Goal: Information Seeking & Learning: Learn about a topic

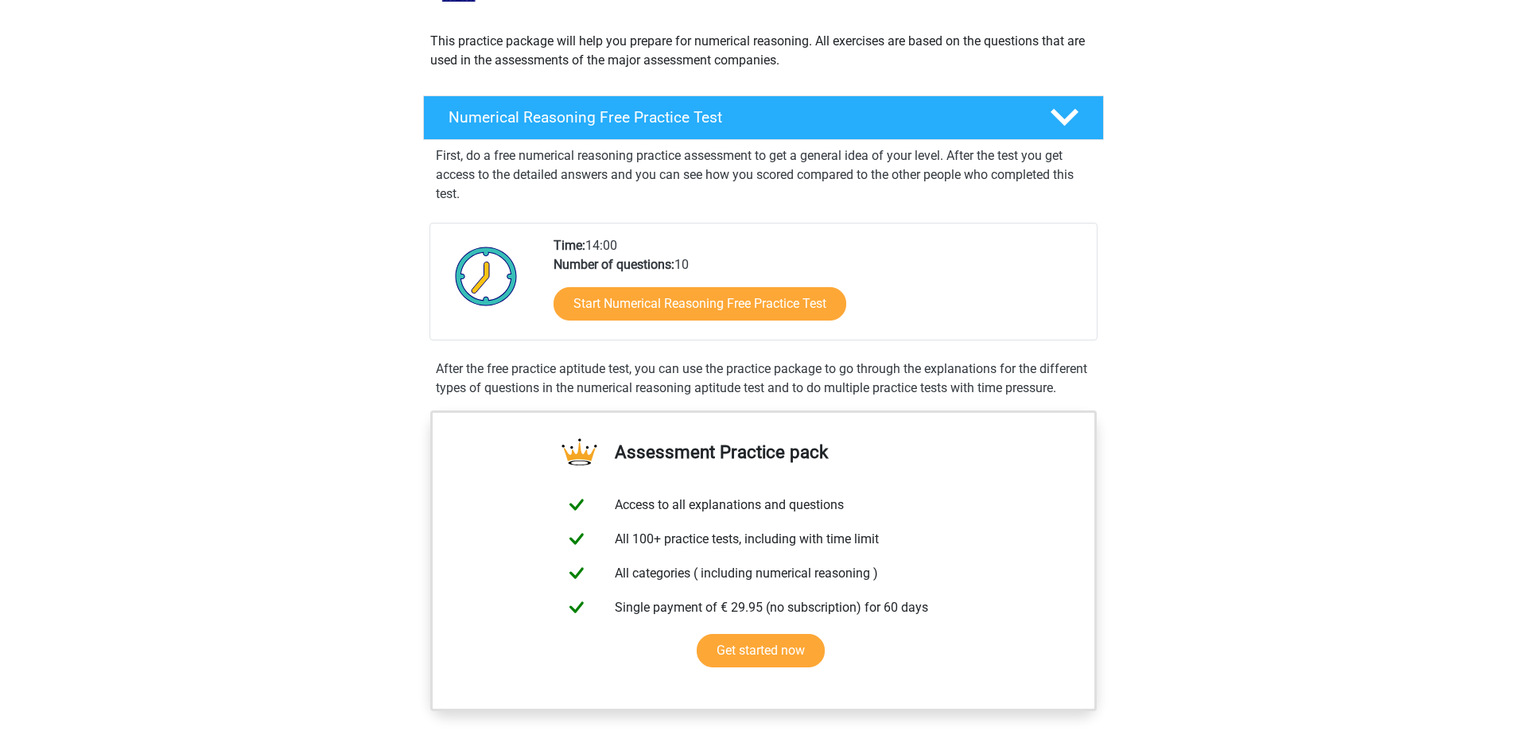
scroll to position [243, 0]
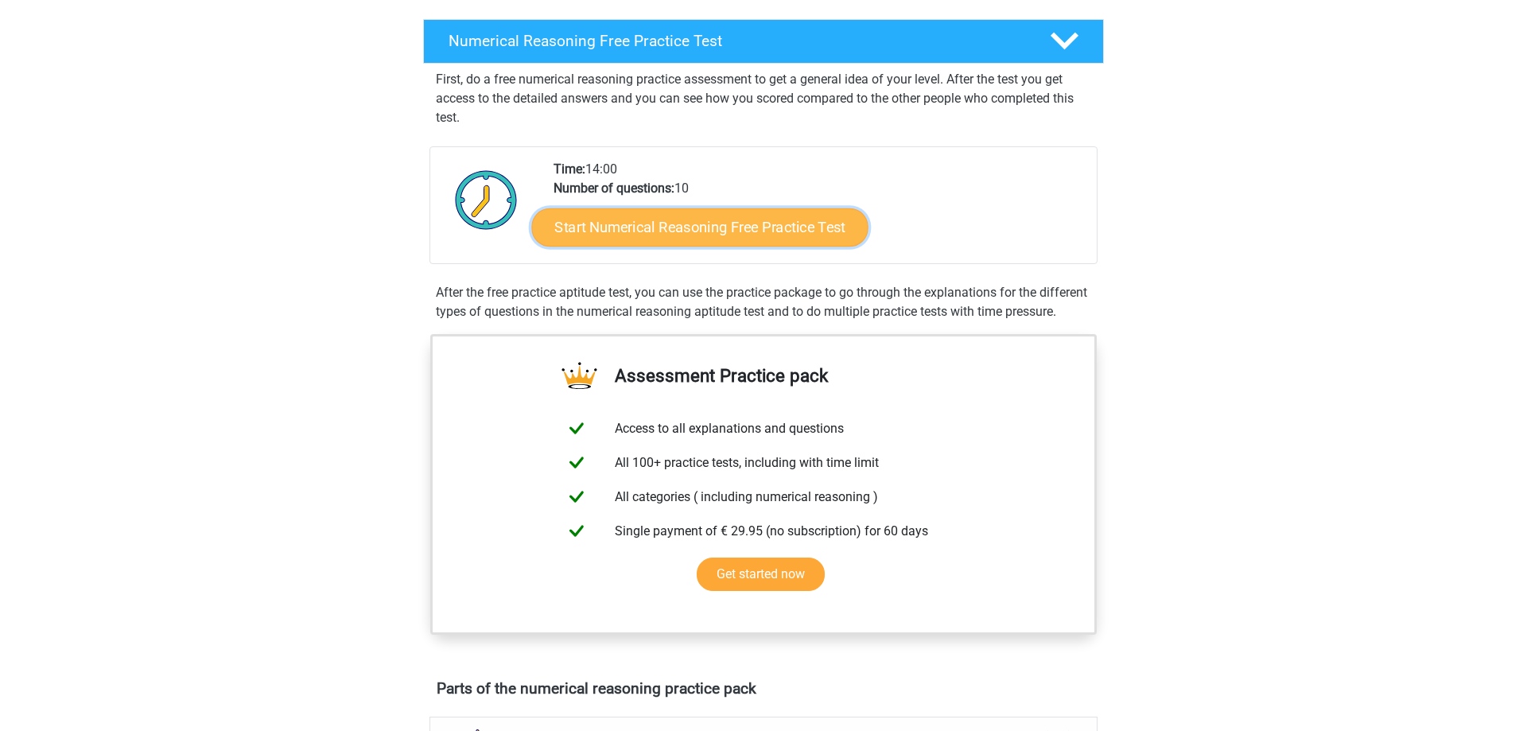
click at [736, 231] on link "Start Numerical Reasoning Free Practice Test" at bounding box center [700, 227] width 337 height 38
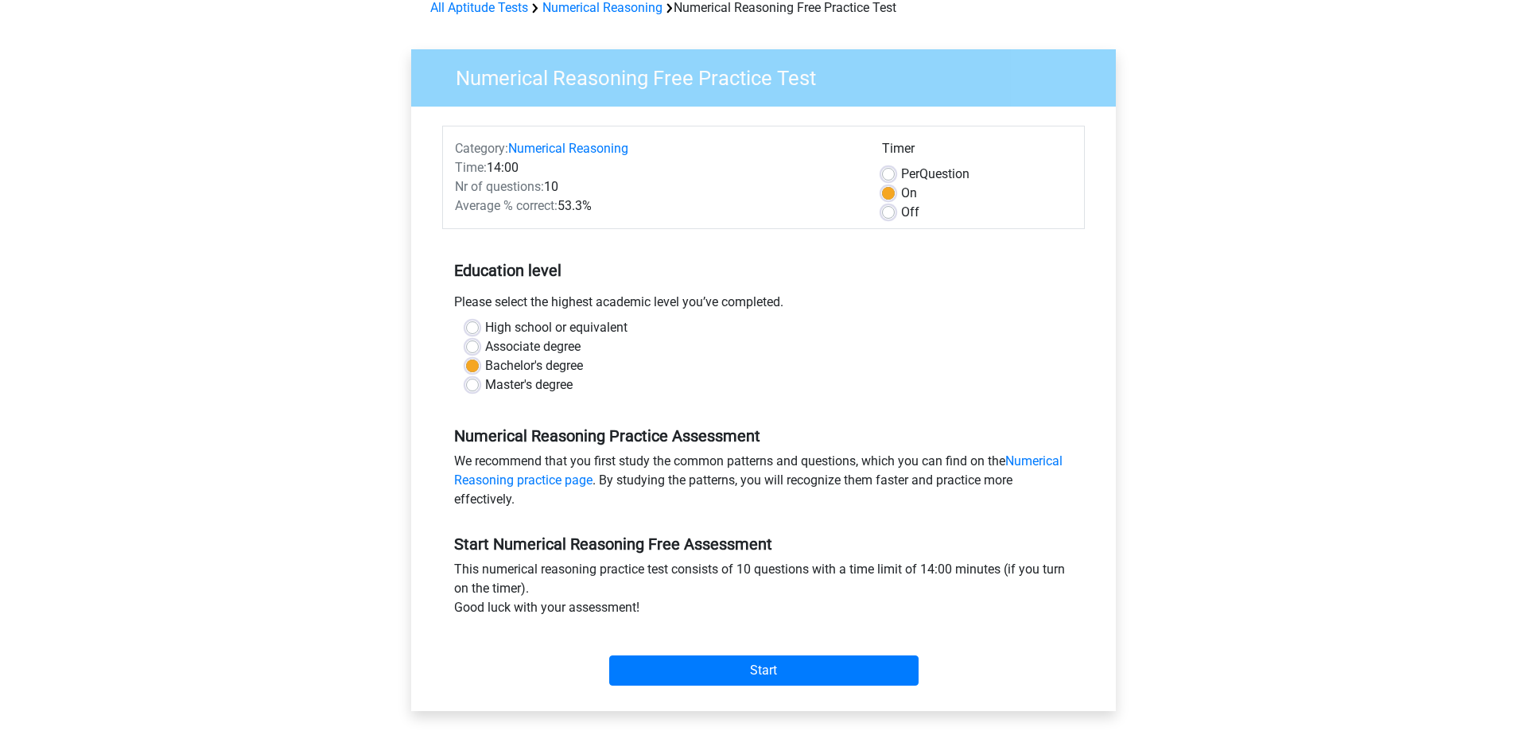
scroll to position [325, 0]
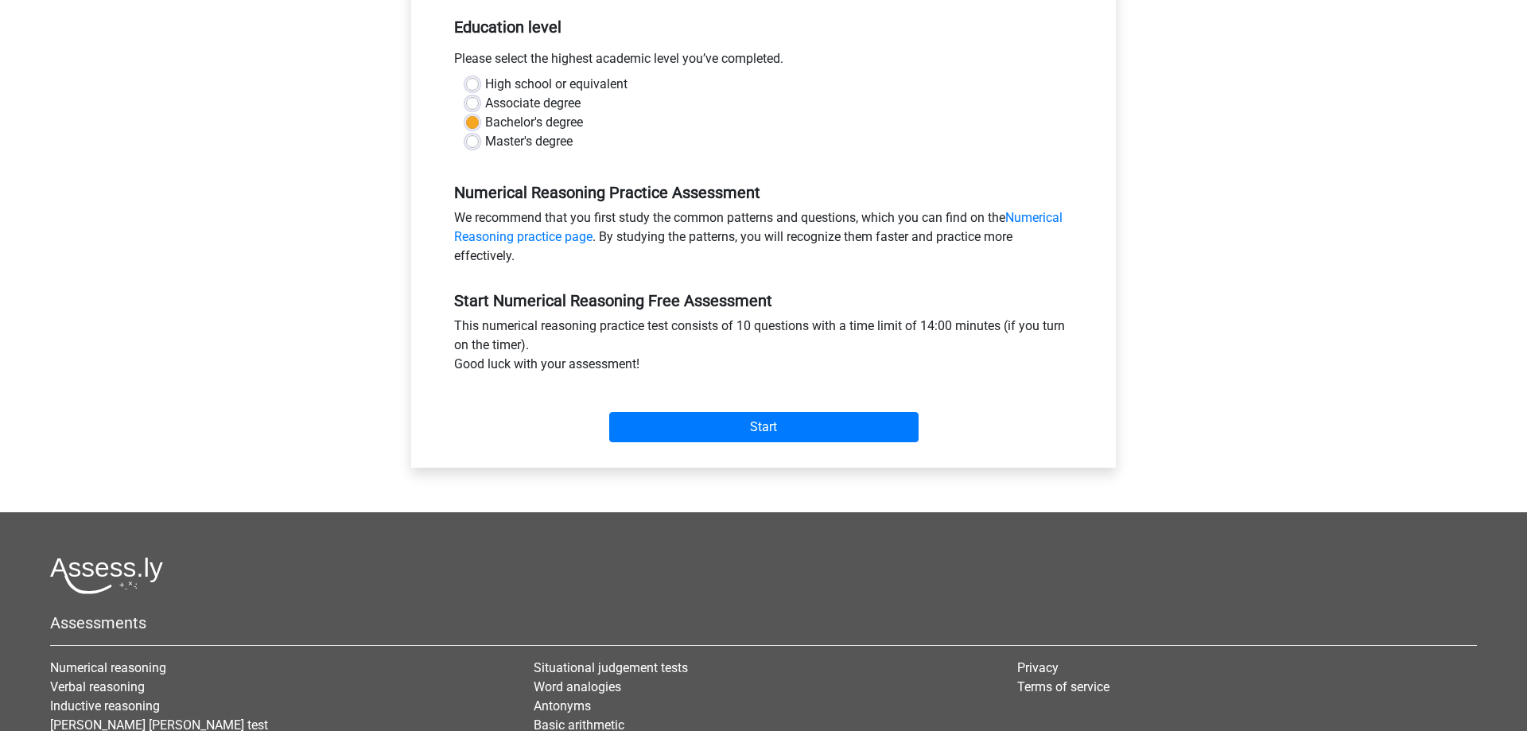
click at [485, 107] on label "Associate degree" at bounding box center [532, 103] width 95 height 19
click at [473, 107] on input "Associate degree" at bounding box center [472, 102] width 13 height 16
radio input "true"
click at [1054, 218] on link "Numerical Reasoning practice page" at bounding box center [758, 227] width 609 height 34
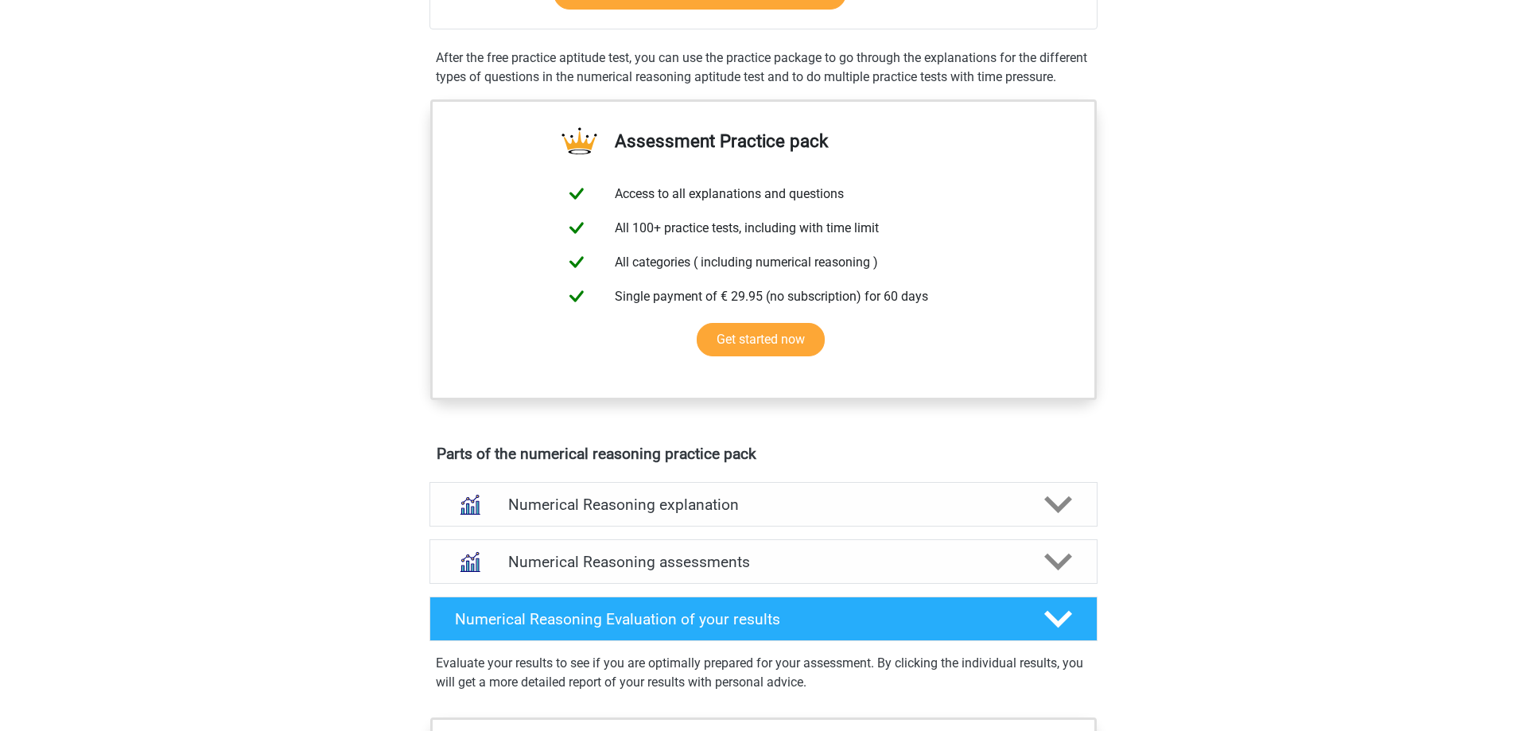
scroll to position [162, 0]
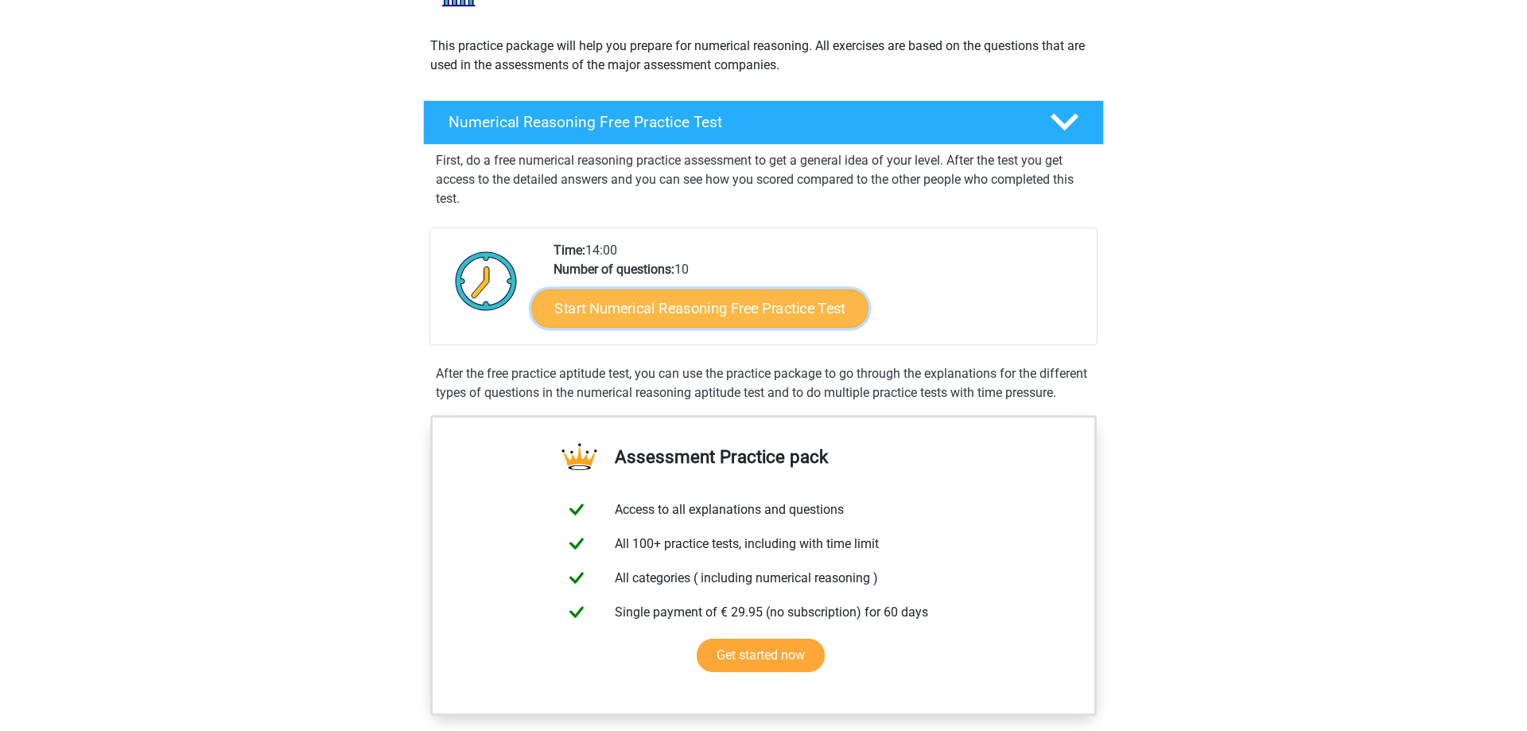
click at [729, 315] on link "Start Numerical Reasoning Free Practice Test" at bounding box center [700, 308] width 337 height 38
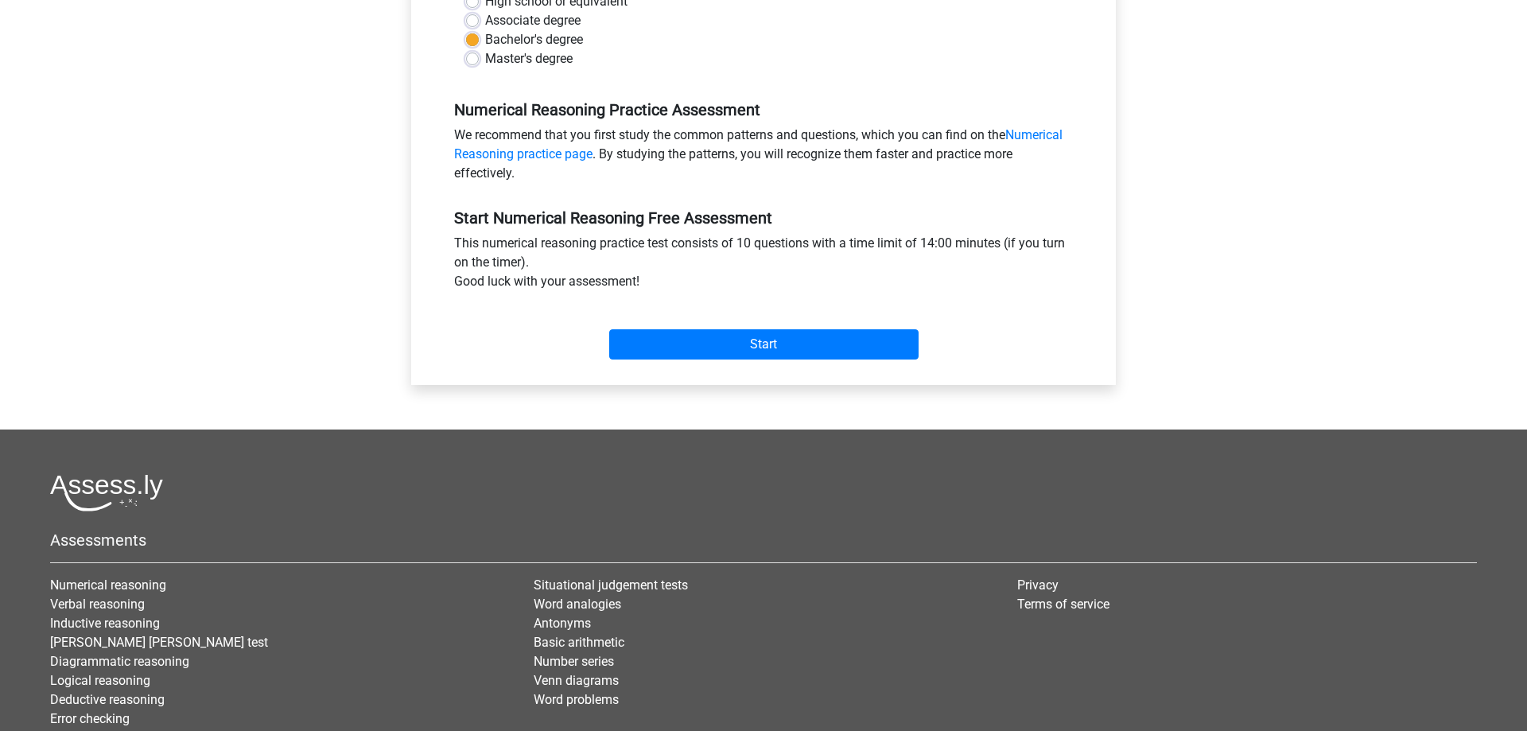
scroll to position [406, 0]
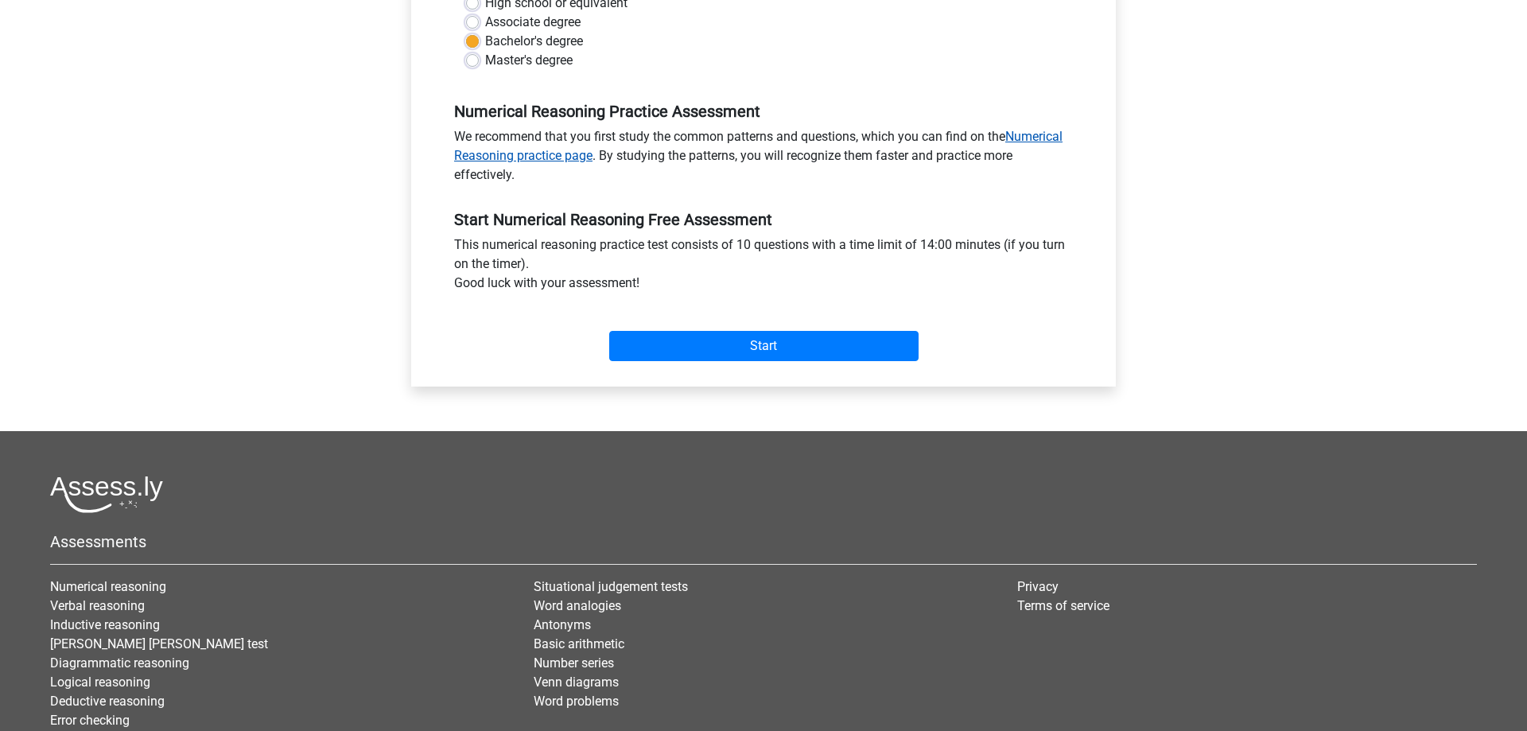
click at [1041, 134] on link "Numerical Reasoning practice page" at bounding box center [758, 146] width 609 height 34
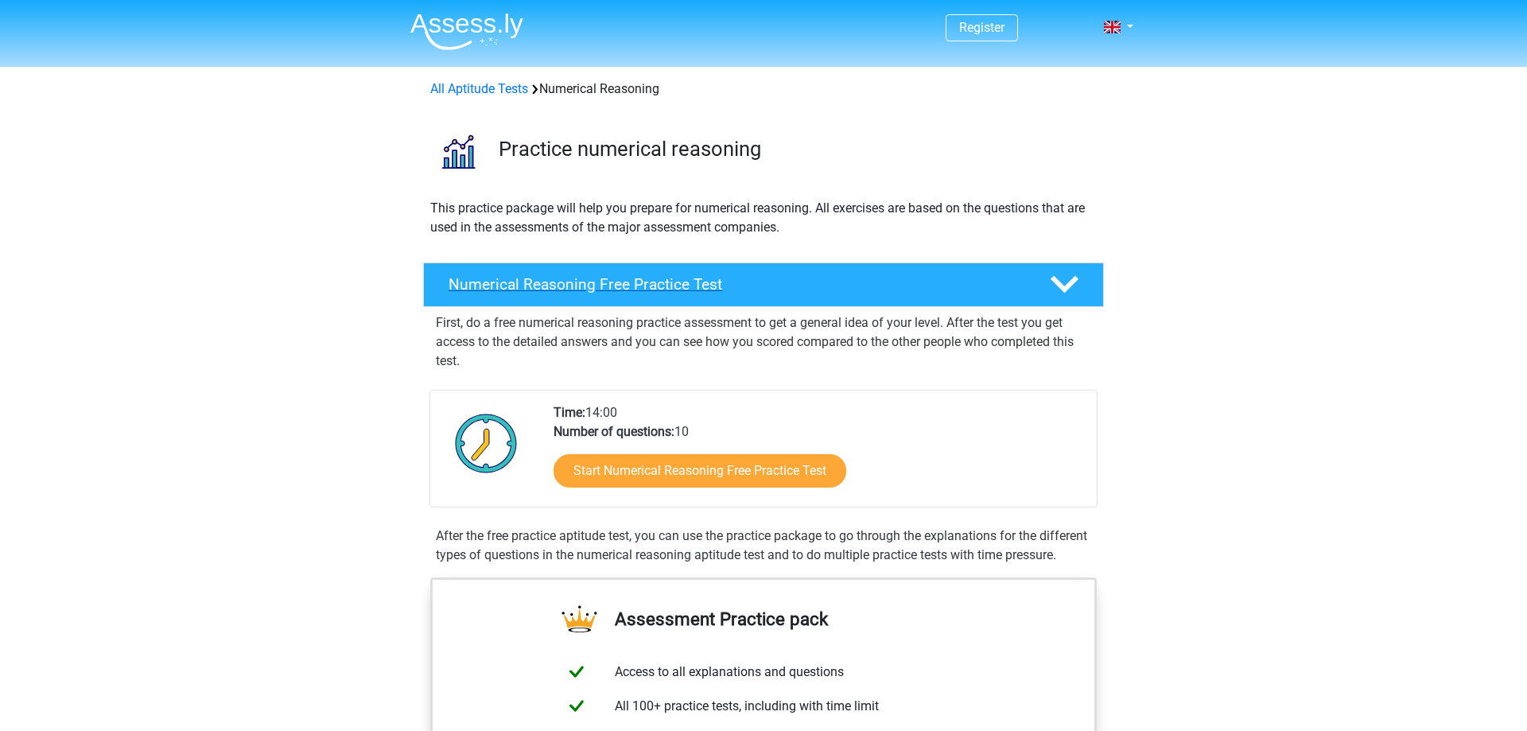
click at [672, 286] on h4 "Numerical Reasoning Free Practice Test" at bounding box center [737, 284] width 576 height 18
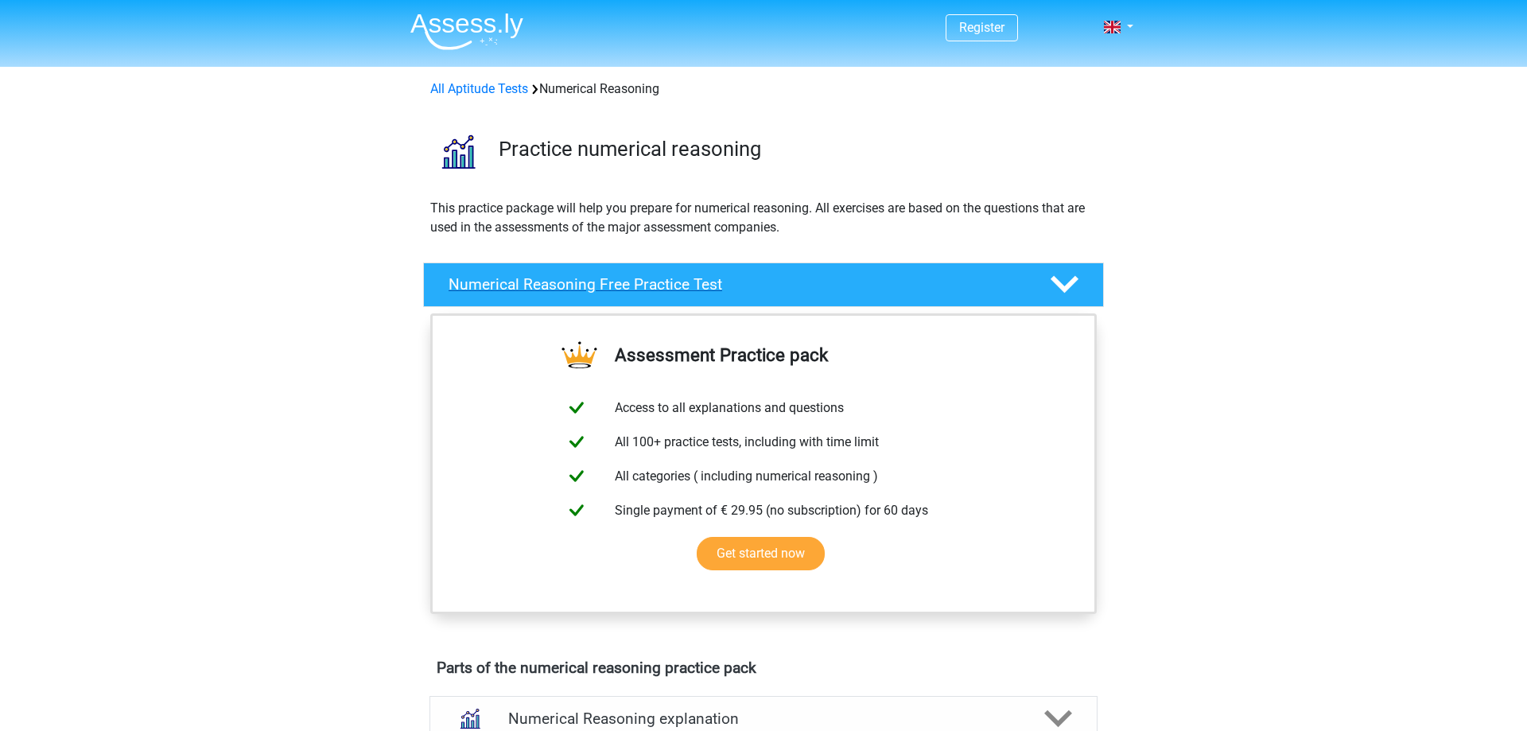
click at [672, 286] on h4 "Numerical Reasoning Free Practice Test" at bounding box center [737, 284] width 576 height 18
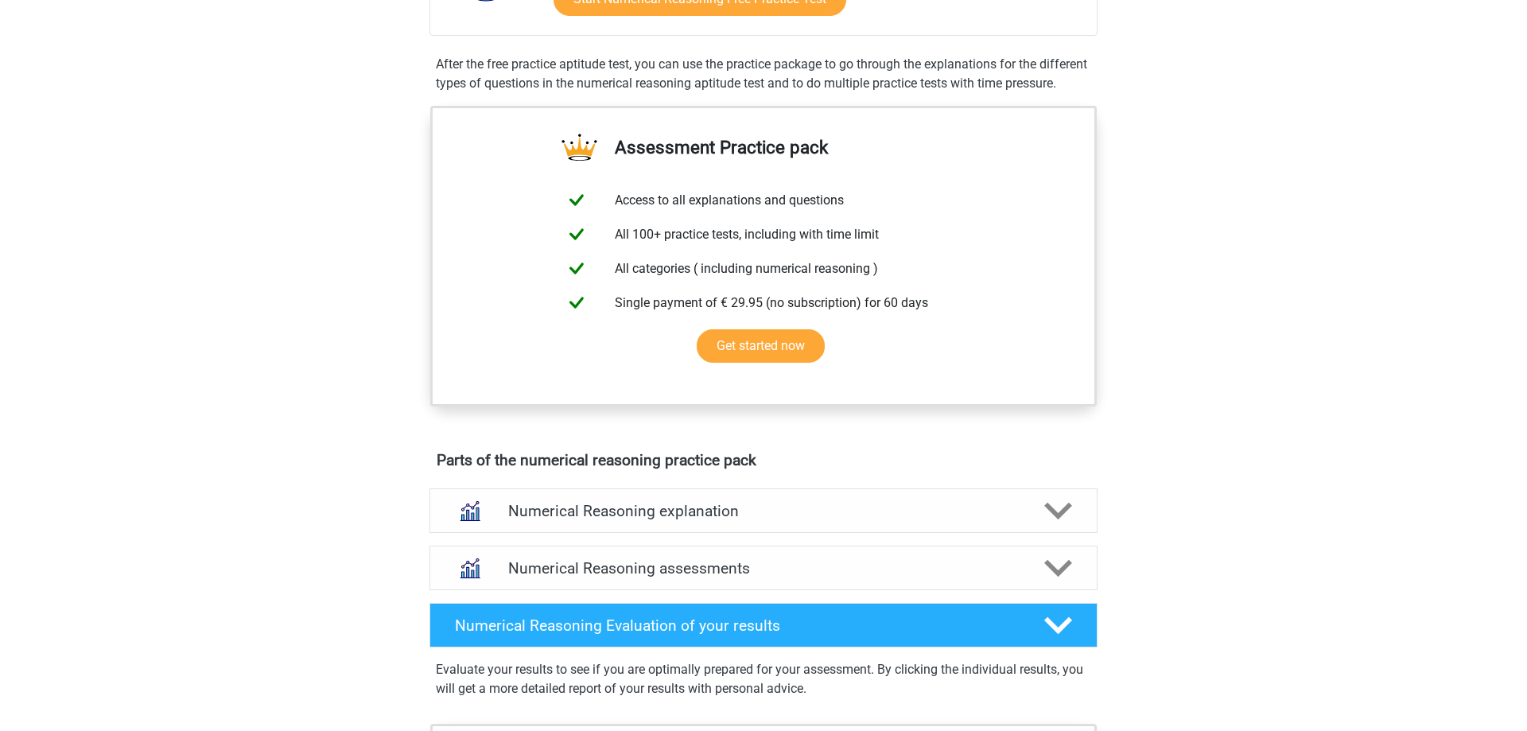
scroll to position [568, 0]
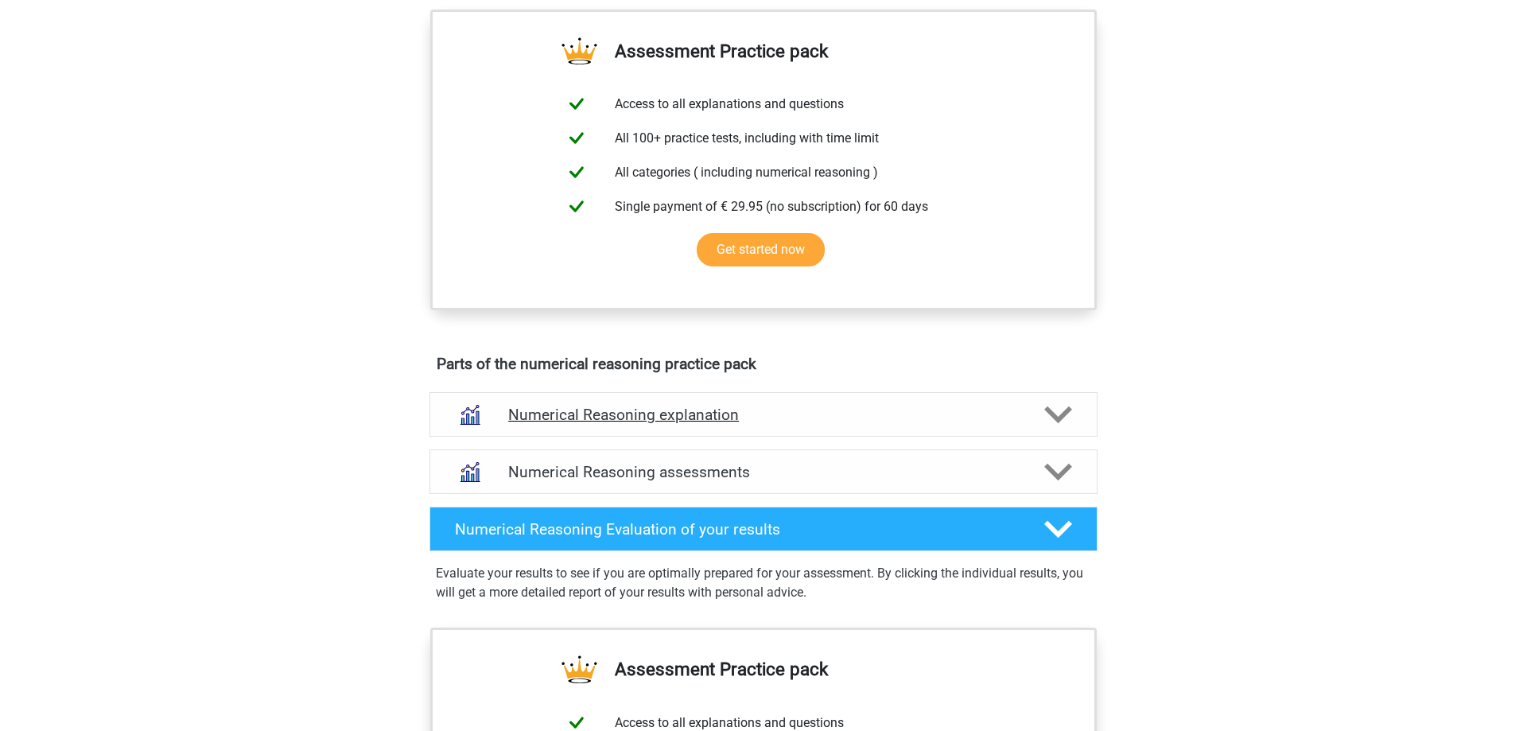
click at [998, 424] on h4 "Numerical Reasoning explanation" at bounding box center [763, 415] width 511 height 18
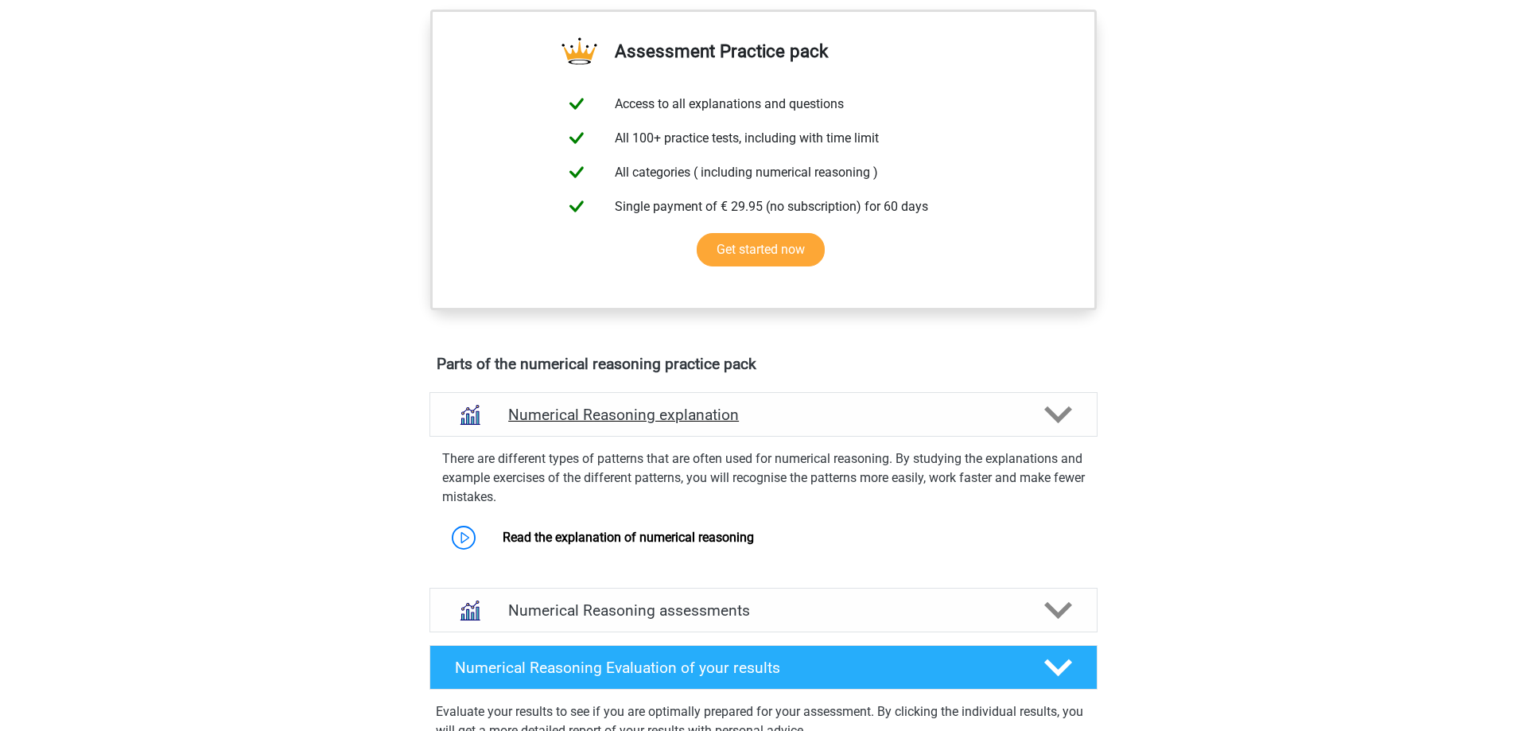
click at [998, 424] on h4 "Numerical Reasoning explanation" at bounding box center [763, 415] width 511 height 18
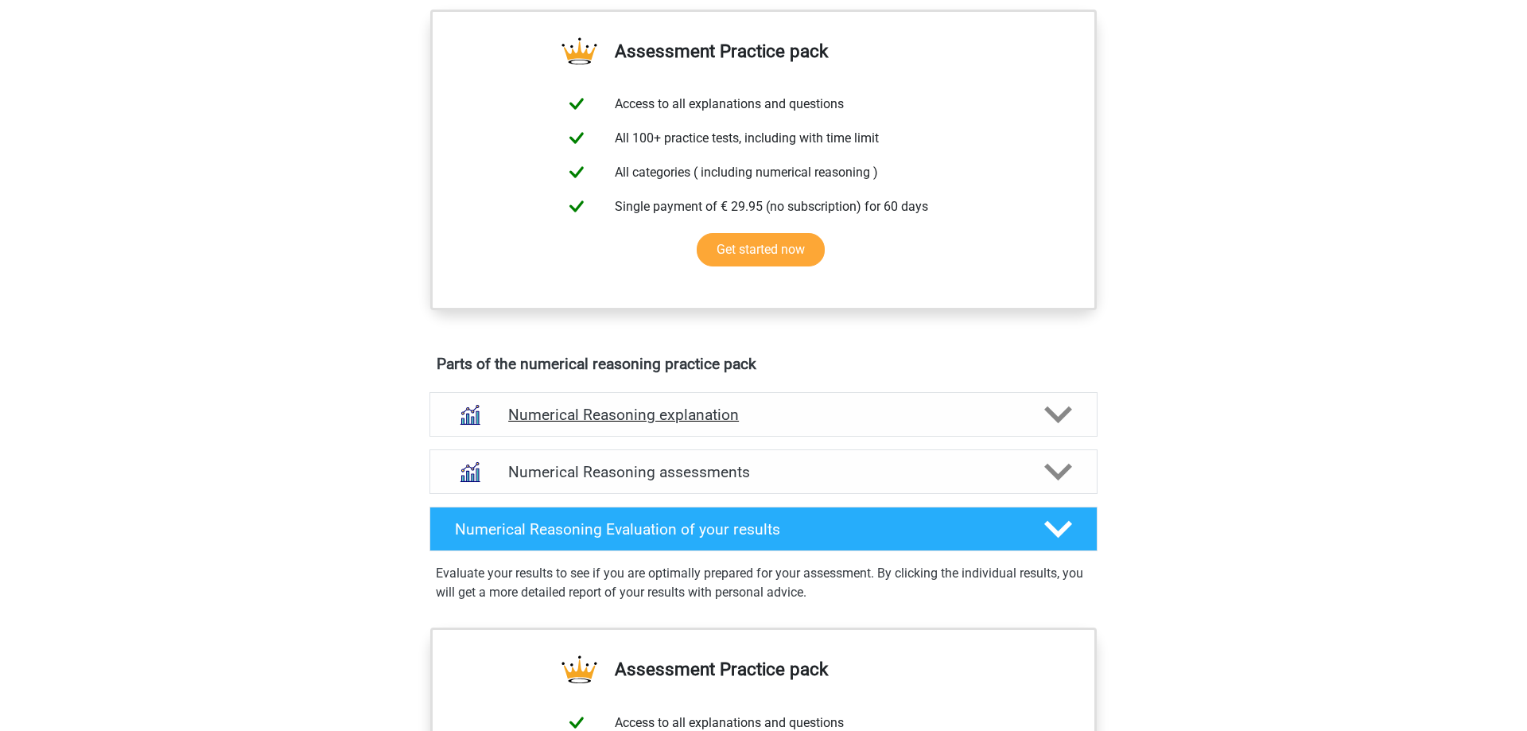
click at [989, 420] on div "Numerical Reasoning explanation" at bounding box center [764, 414] width 668 height 45
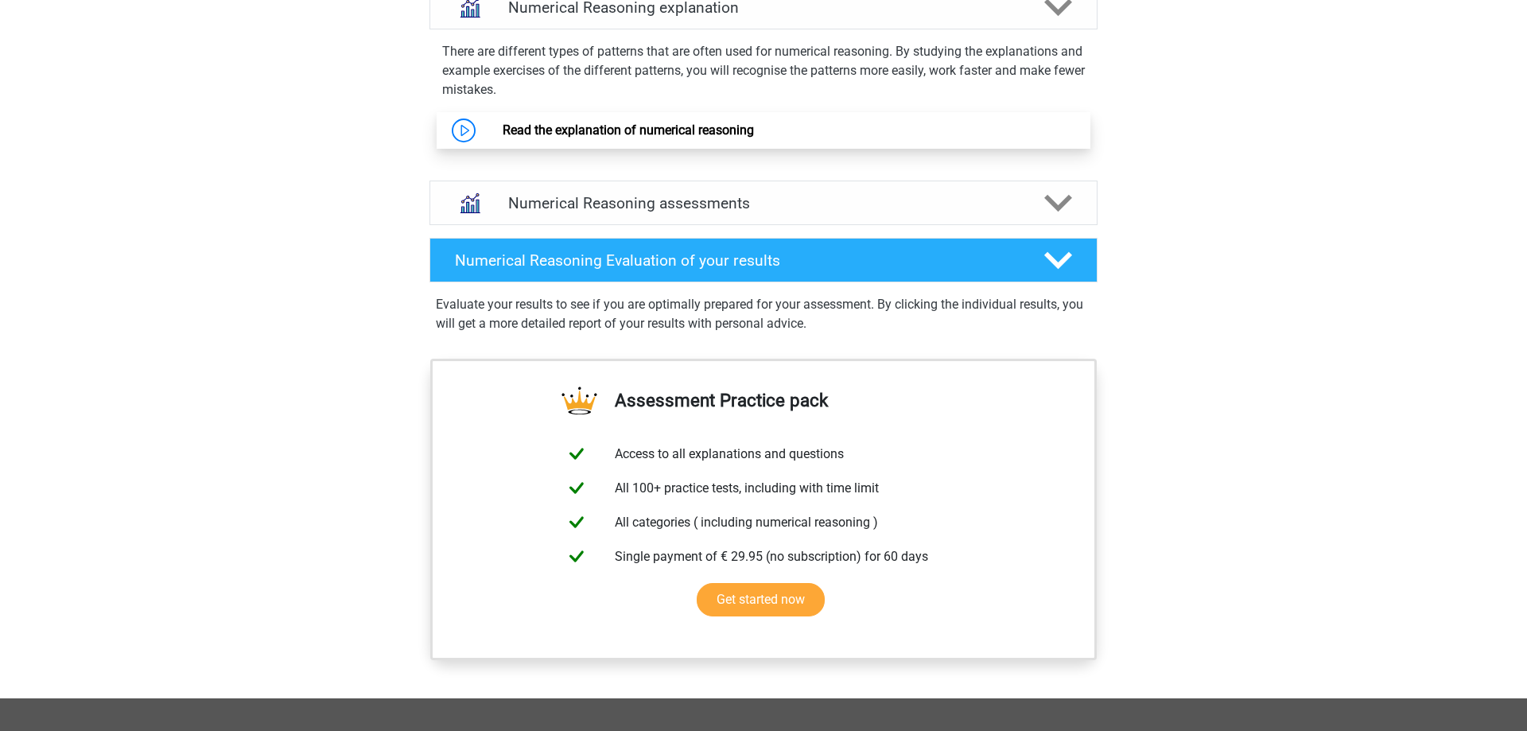
scroll to position [893, 0]
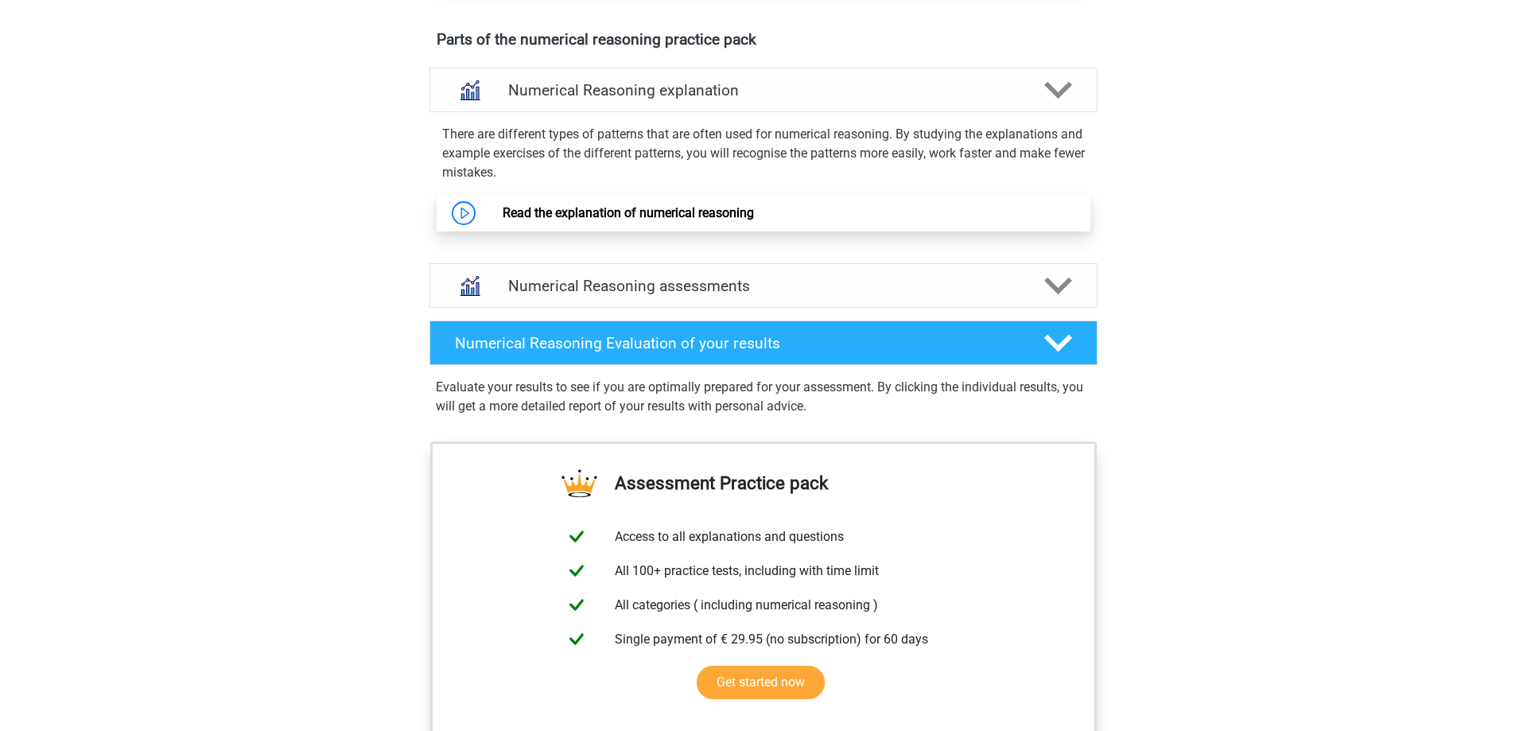
click at [503, 220] on link "Read the explanation of numerical reasoning" at bounding box center [628, 212] width 251 height 15
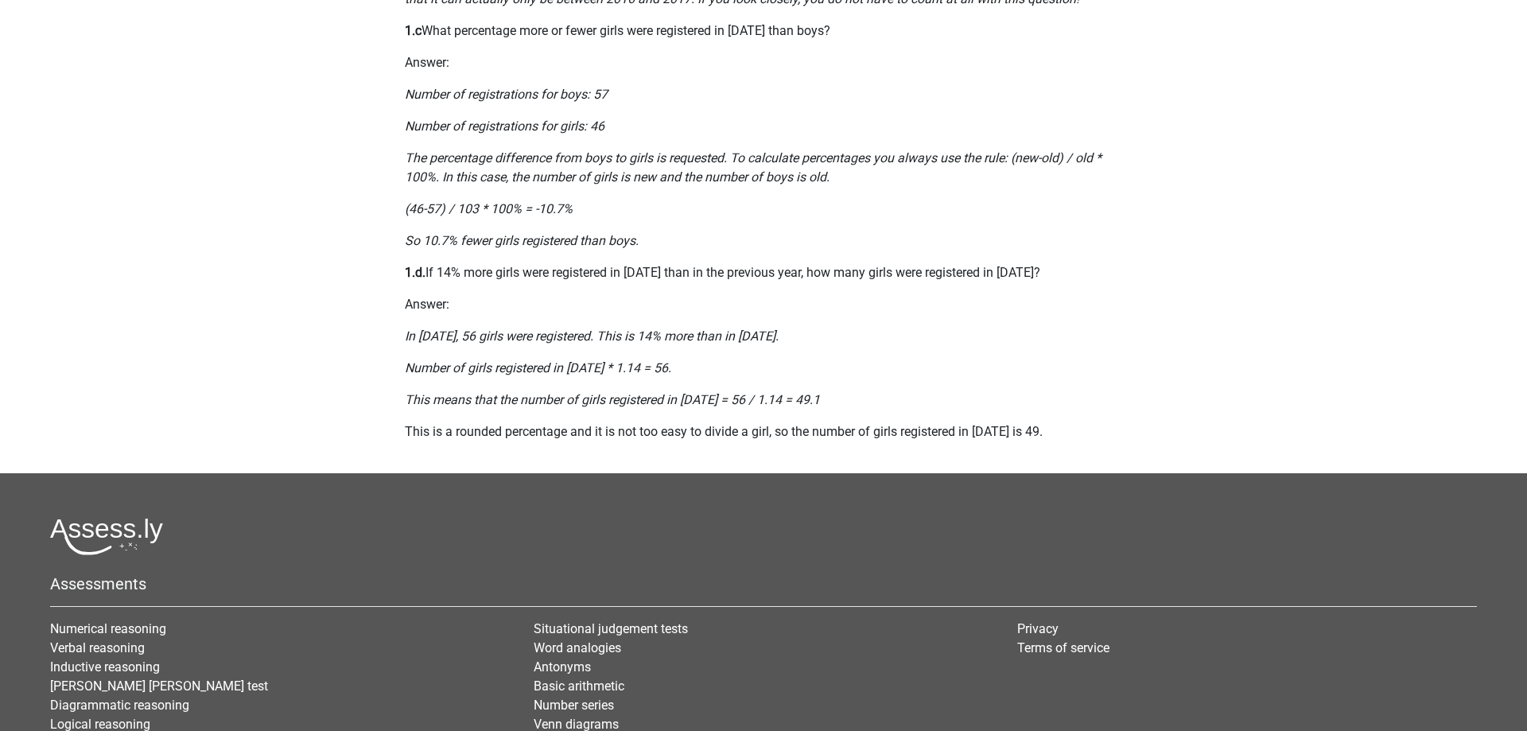
scroll to position [1136, 0]
